Goal: Find specific page/section: Find specific page/section

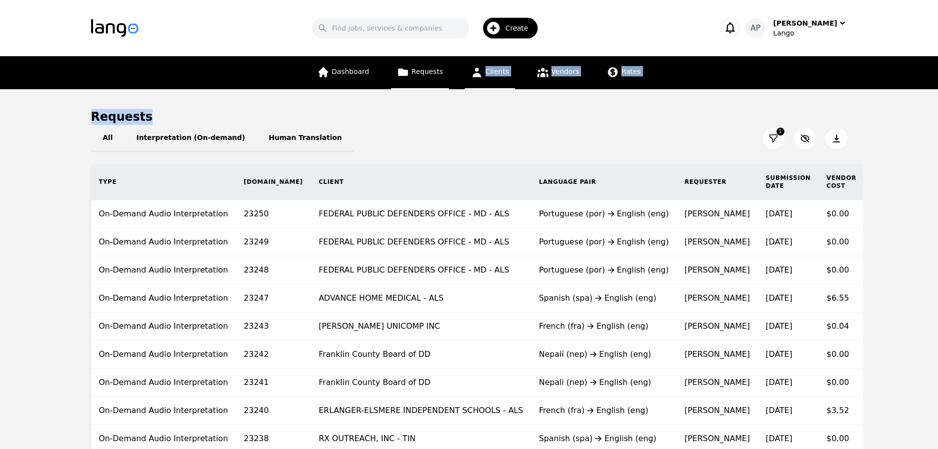
click at [486, 88] on div "Search Create AP [PERSON_NAME] Dashboard Requests Clients Vendors Rates Request…" at bounding box center [469, 224] width 938 height 449
click at [482, 64] on link "Clients" at bounding box center [490, 72] width 50 height 33
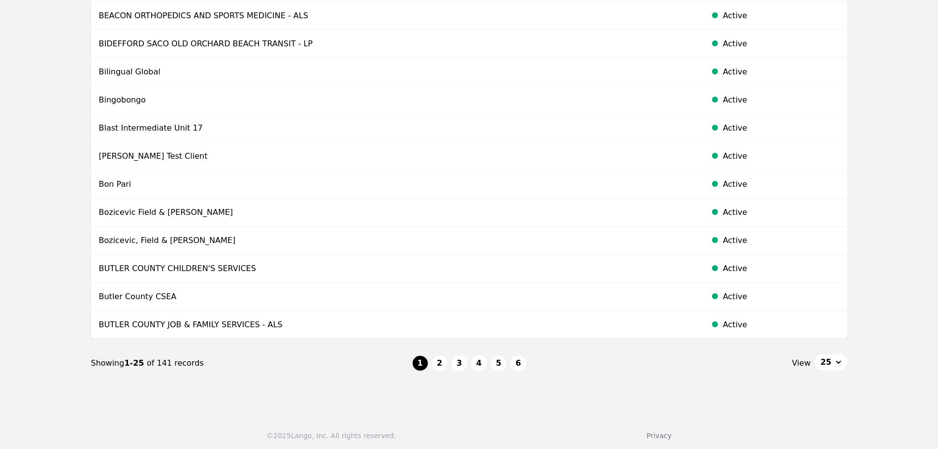
scroll to position [519, 0]
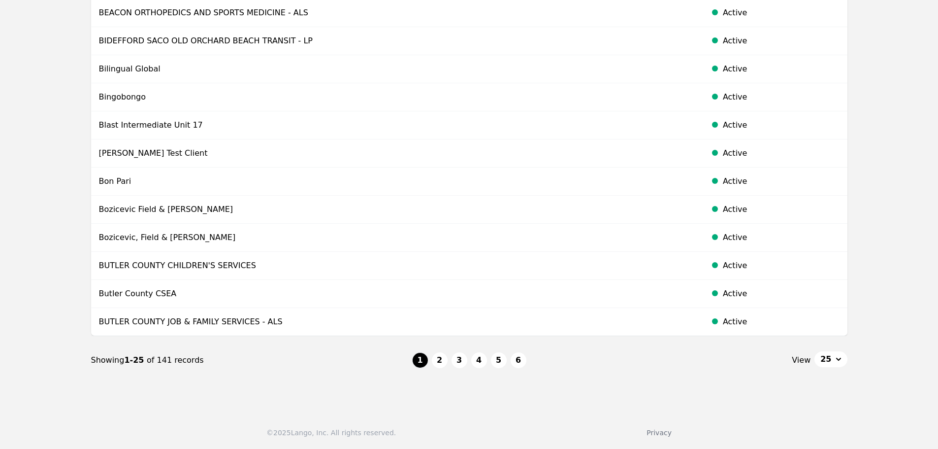
click at [439, 365] on button "2" at bounding box center [440, 360] width 16 height 16
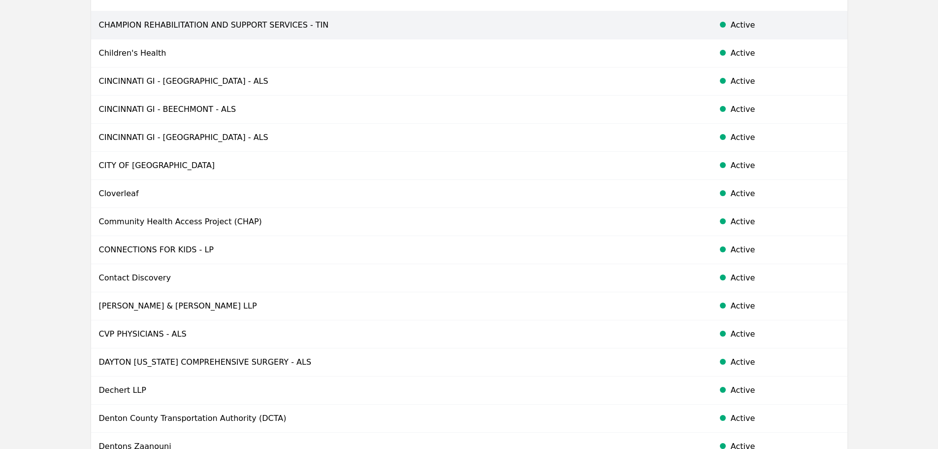
scroll to position [519, 0]
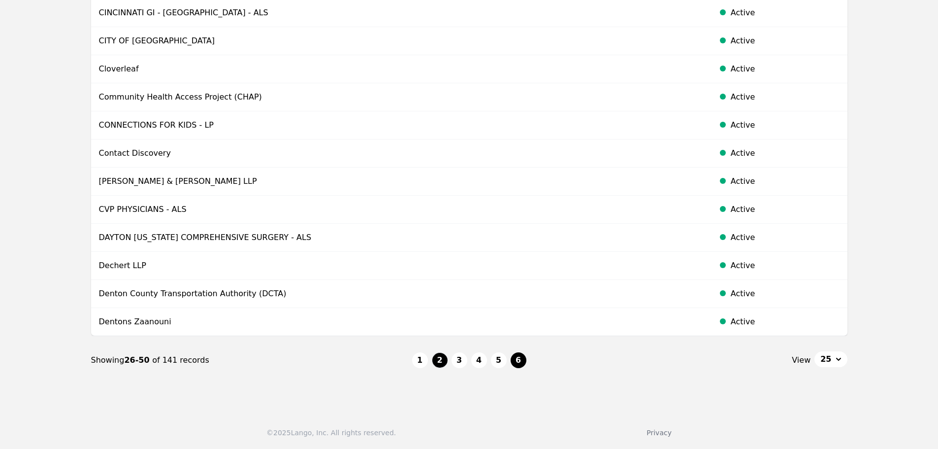
click at [520, 361] on button "6" at bounding box center [519, 360] width 16 height 16
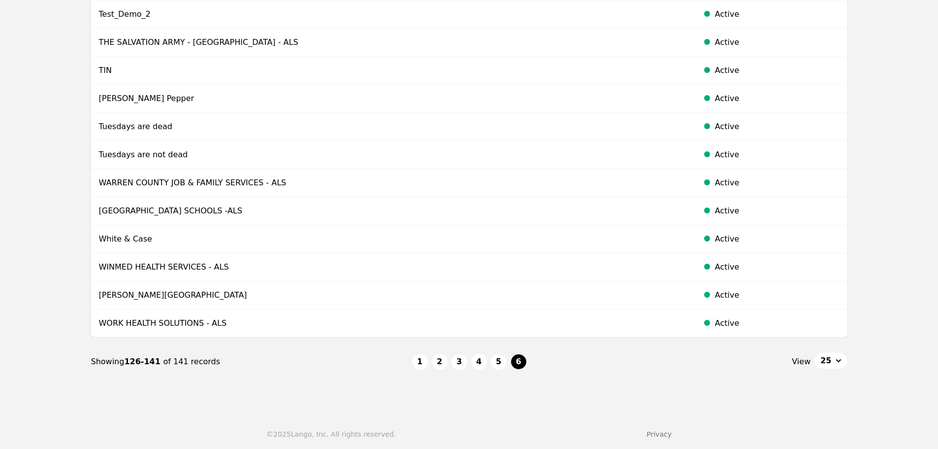
scroll to position [266, 0]
click at [502, 368] on nav "Showing 126-141 of 141 records 1 2 3 4 5 6 View 25" at bounding box center [469, 360] width 756 height 48
click at [502, 365] on button "5" at bounding box center [499, 360] width 16 height 16
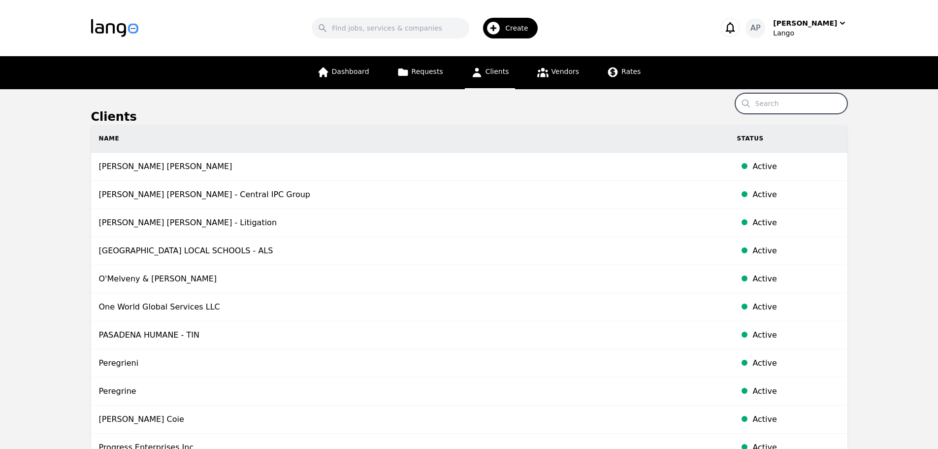
click at [781, 97] on input "Search" at bounding box center [791, 103] width 112 height 21
paste input "State of [US_STATE] - DHHS"
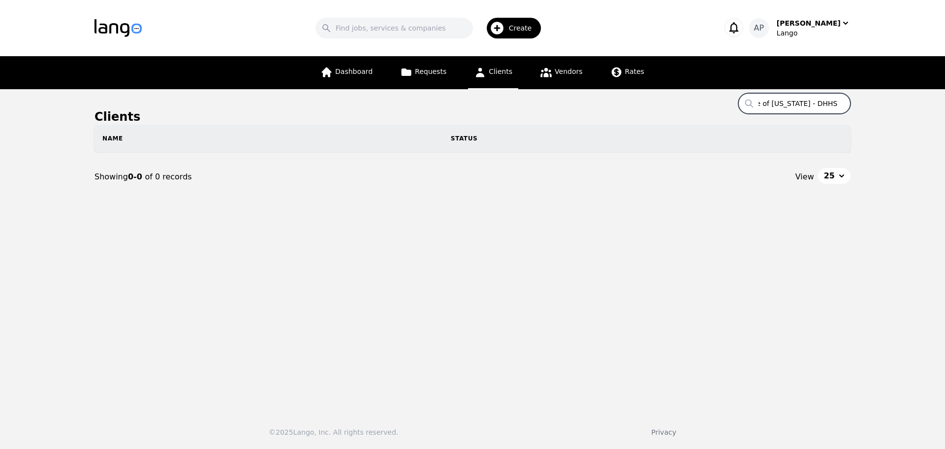
click at [818, 103] on input "State of [US_STATE] - DHHS" at bounding box center [795, 103] width 112 height 21
click at [771, 104] on input "DHHS" at bounding box center [795, 103] width 112 height 21
click at [789, 103] on input "HHS" at bounding box center [795, 103] width 112 height 21
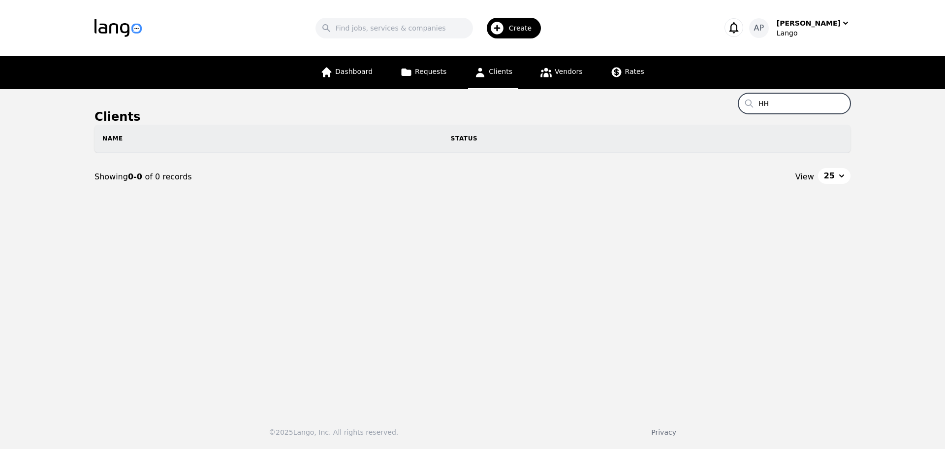
type input "H"
click at [681, 97] on main "Clients Search Name Status Showing 0-0 of 0 records View 25" at bounding box center [472, 246] width 945 height 314
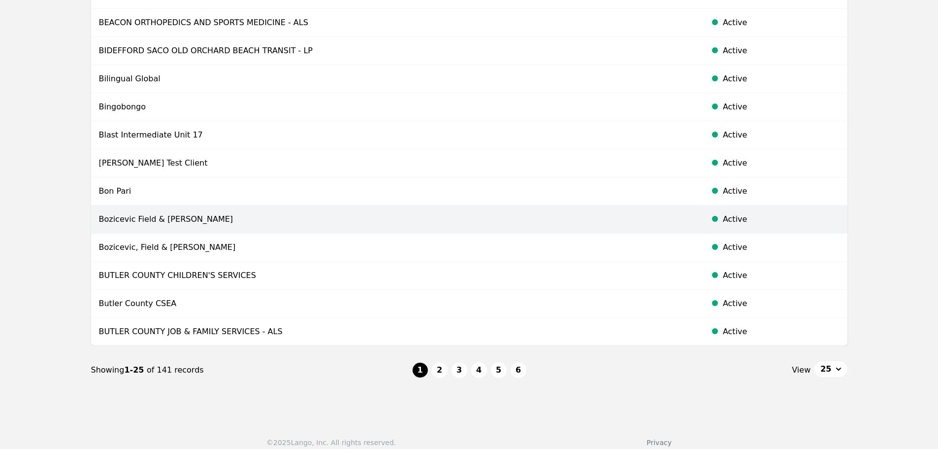
scroll to position [519, 0]
